Goal: Find contact information: Find contact information

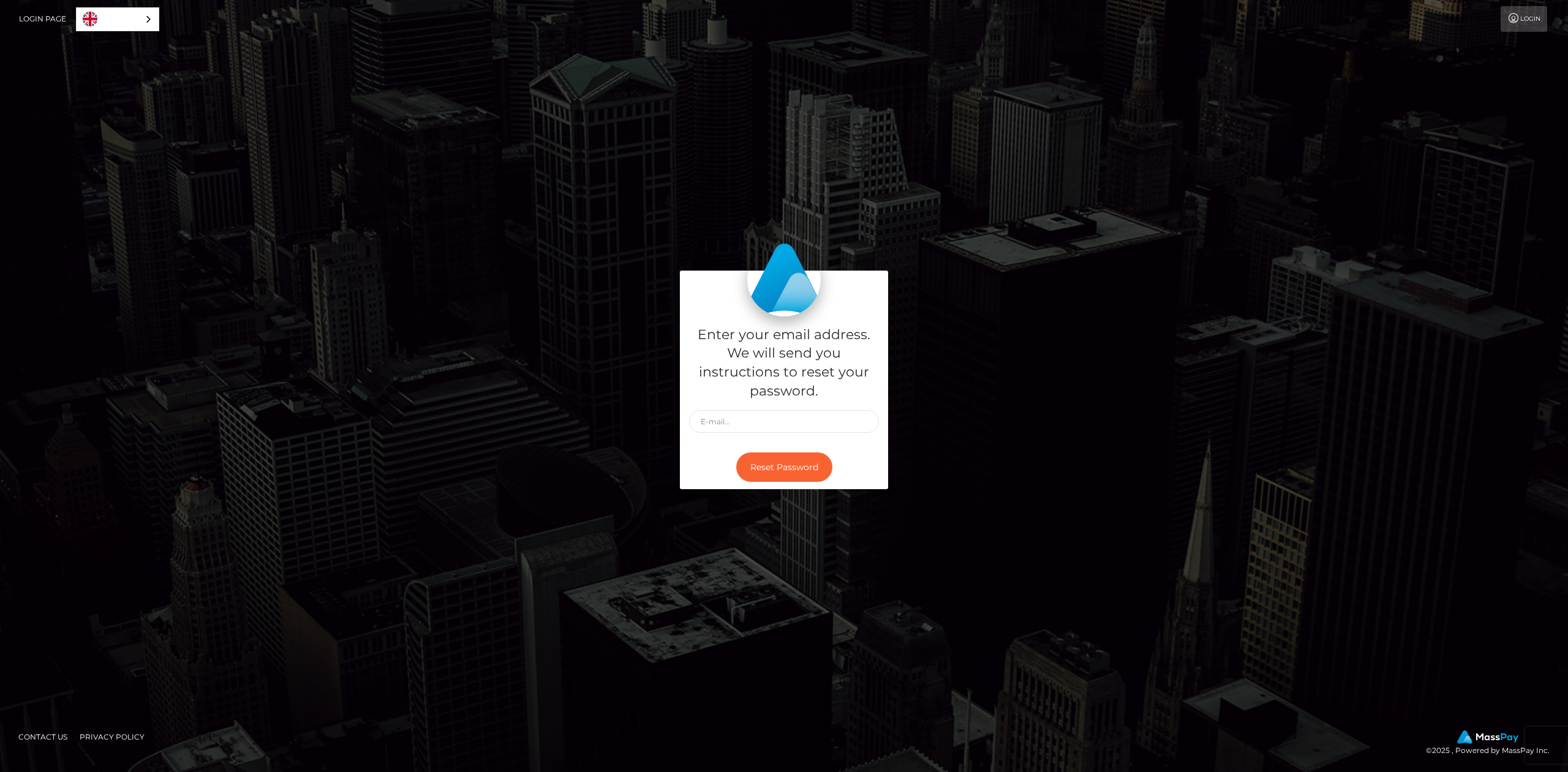
click at [57, 739] on link "Contact Us" at bounding box center [42, 736] width 59 height 19
click at [134, 14] on link "English" at bounding box center [117, 19] width 82 height 23
click at [94, 14] on img "Language" at bounding box center [89, 18] width 14 height 14
click at [47, 18] on link "Login Page" at bounding box center [42, 18] width 47 height 26
click at [1512, 23] on link "Login" at bounding box center [1524, 18] width 46 height 26
